Goal: Transaction & Acquisition: Purchase product/service

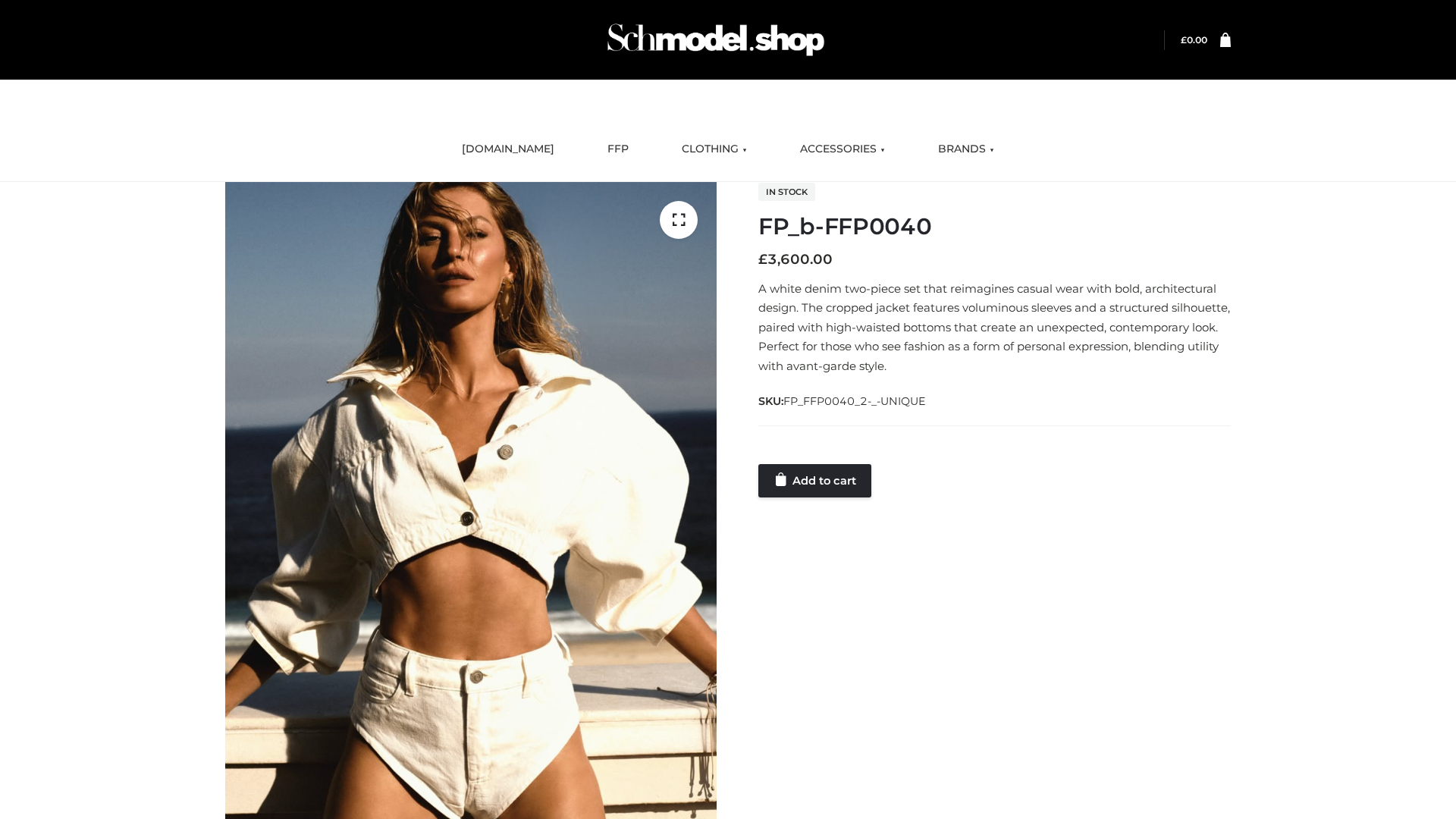
click at [816, 480] on link "Add to cart" at bounding box center [814, 480] width 113 height 33
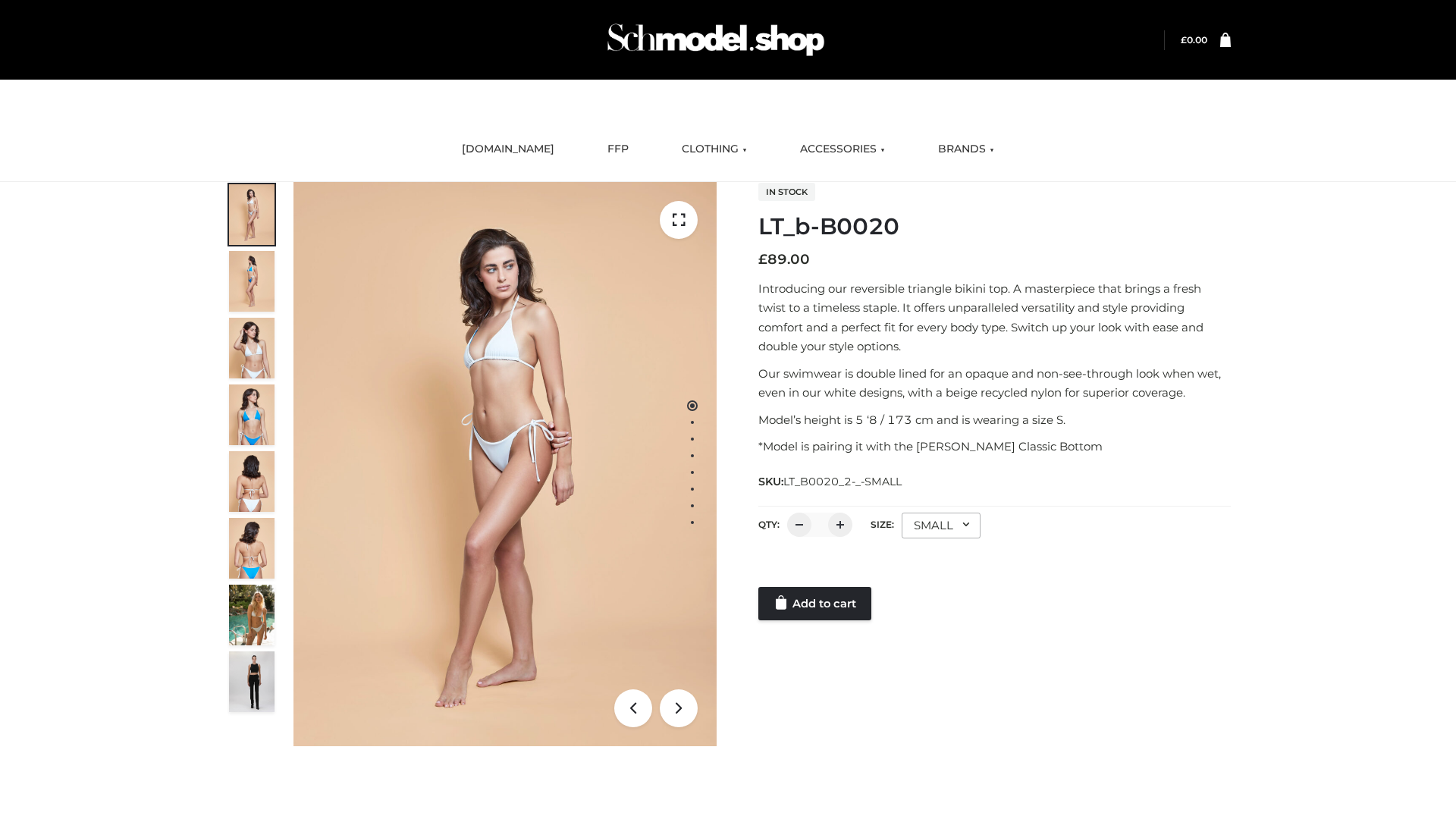
click at [816, 604] on link "Add to cart" at bounding box center [814, 603] width 113 height 33
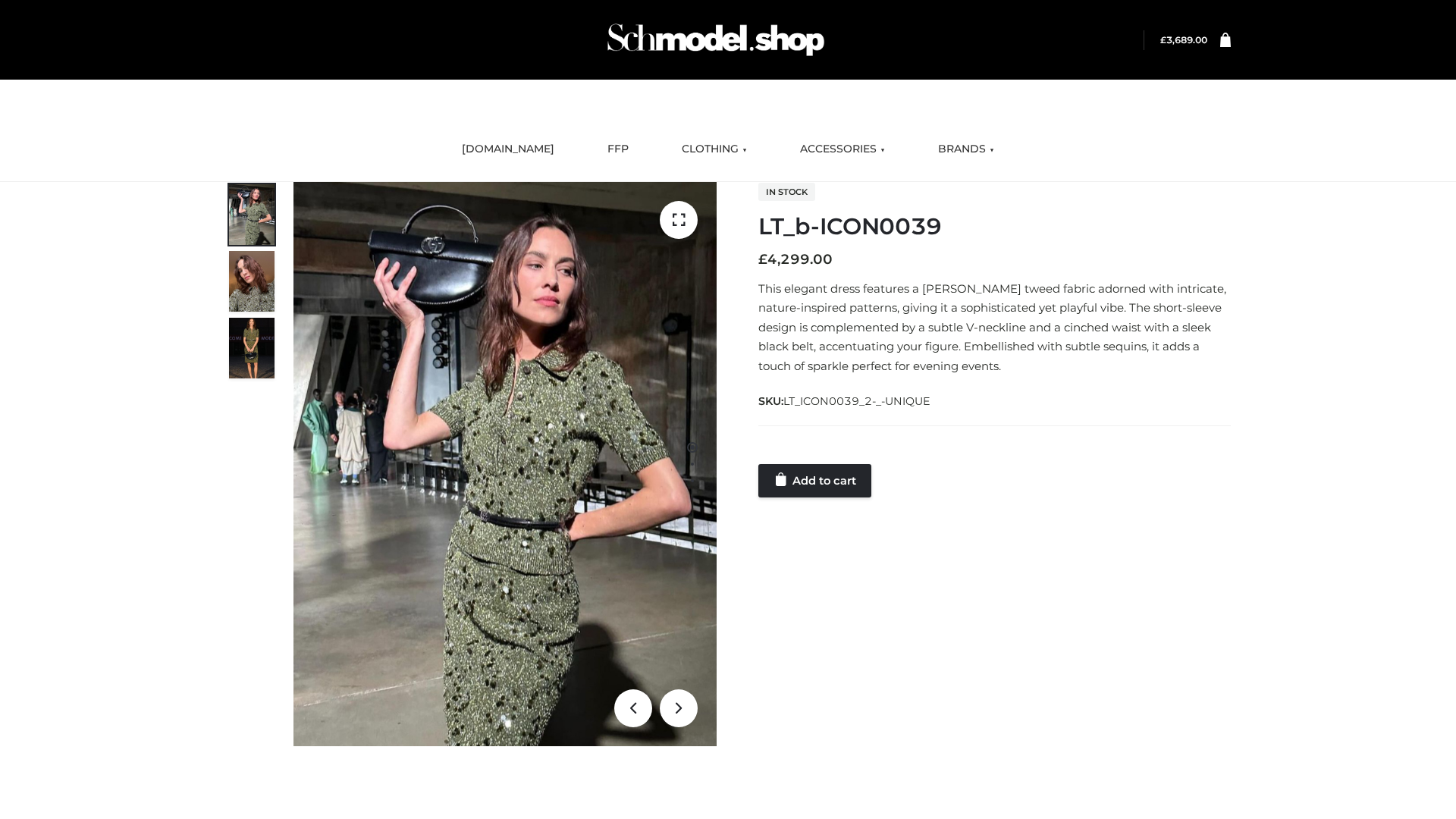
click at [816, 480] on link "Add to cart" at bounding box center [814, 480] width 113 height 33
